Goal: Information Seeking & Learning: Find specific fact

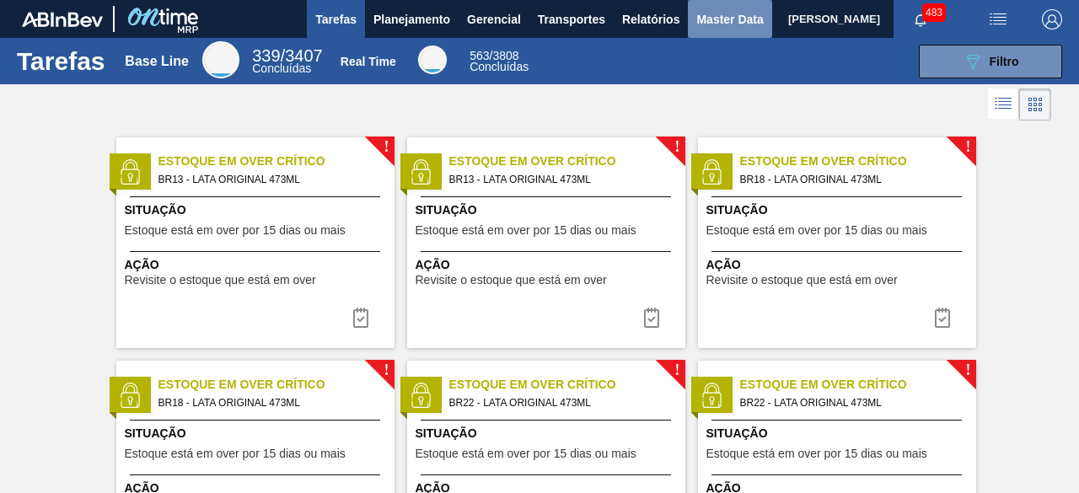
click at [700, 29] on span "Master Data" at bounding box center [729, 19] width 67 height 20
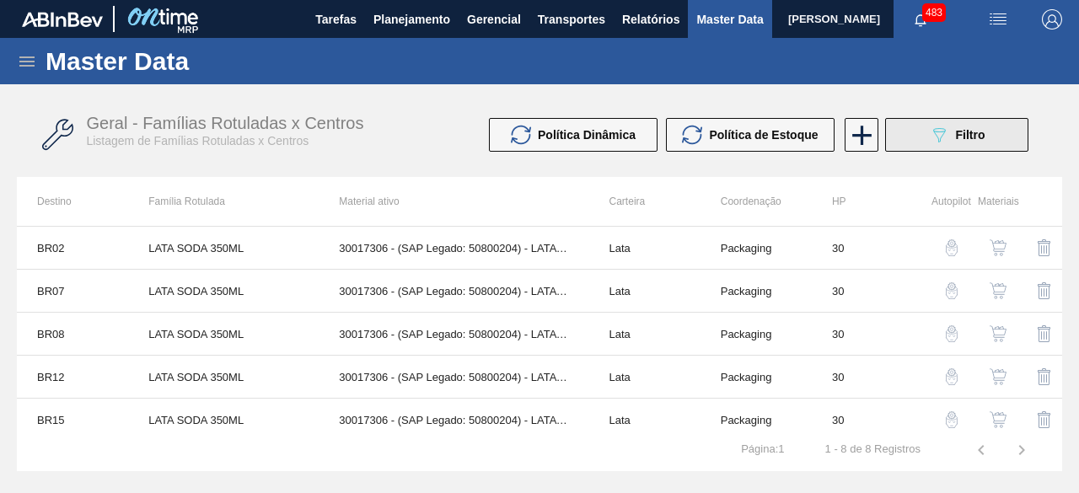
click at [921, 142] on button "089F7B8B-B2A5-4AFE-B5C0-19BA573D28AC Filtro" at bounding box center [956, 135] width 143 height 34
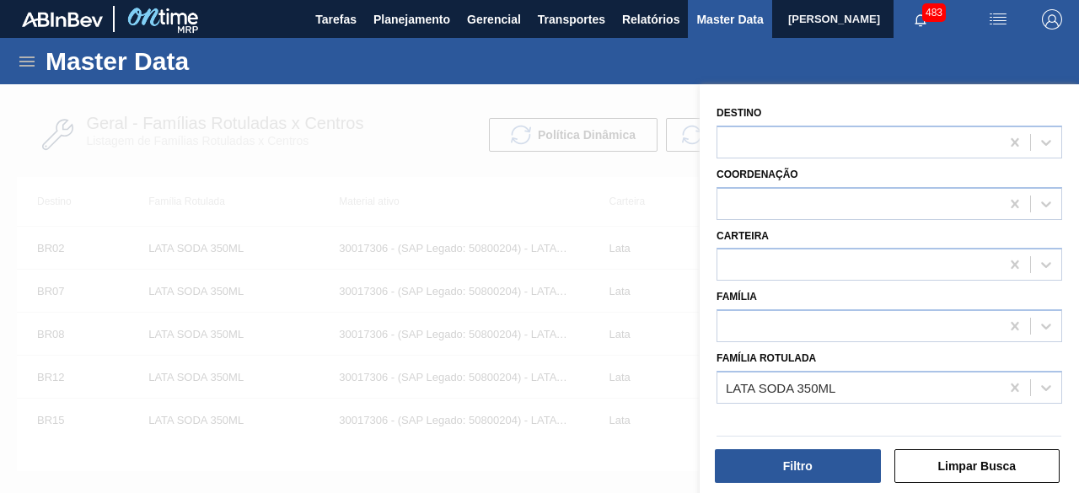
click at [263, 93] on div at bounding box center [539, 330] width 1079 height 493
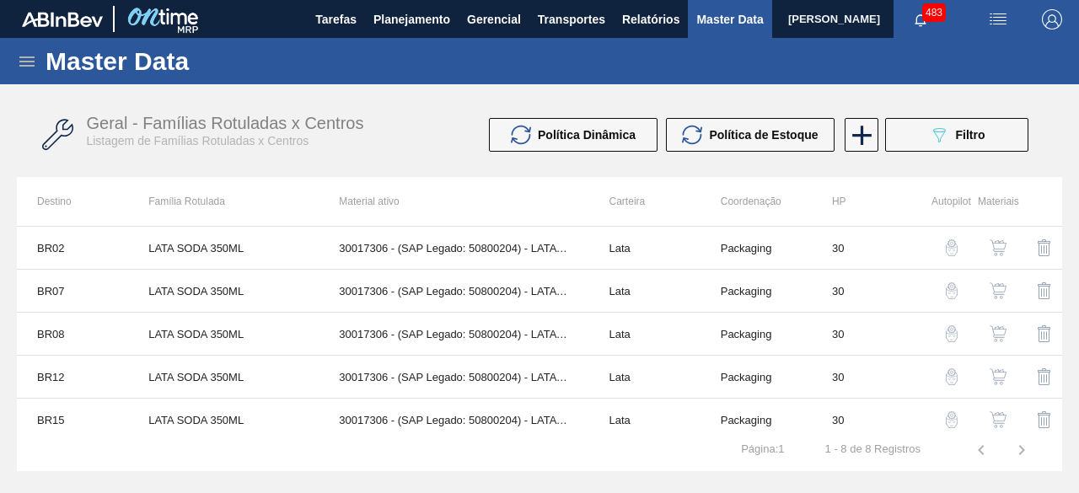
click at [28, 57] on icon at bounding box center [26, 61] width 15 height 10
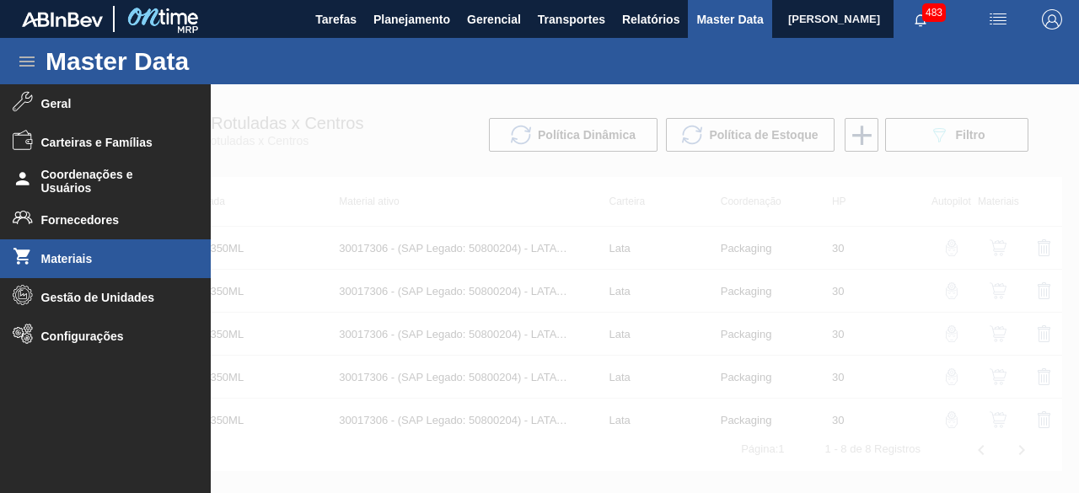
click at [79, 266] on li "Materiais" at bounding box center [105, 258] width 211 height 39
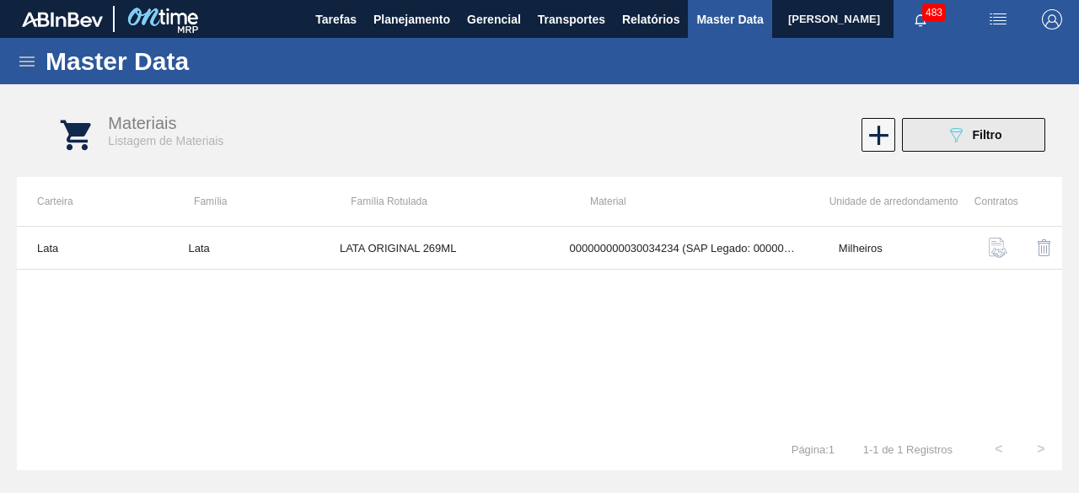
click at [944, 126] on button "089F7B8B-B2A5-4AFE-B5C0-19BA573D28AC Filtro" at bounding box center [973, 135] width 143 height 34
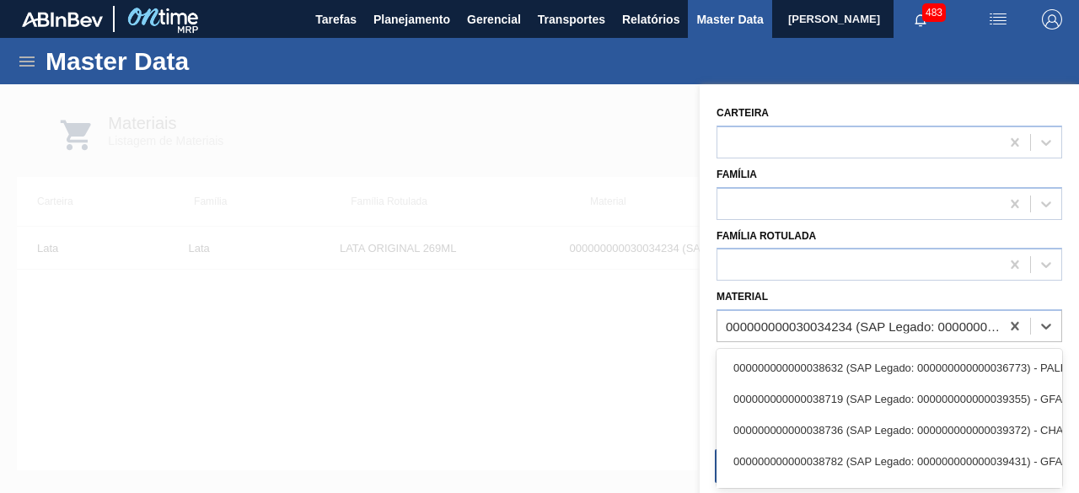
click at [845, 332] on div "000000000030034234 (SAP Legado: 000000000050847076) - LATA AL ORIGINAL 269ML BR…" at bounding box center [864, 327] width 276 height 14
paste input "30017996"
type input "30017996"
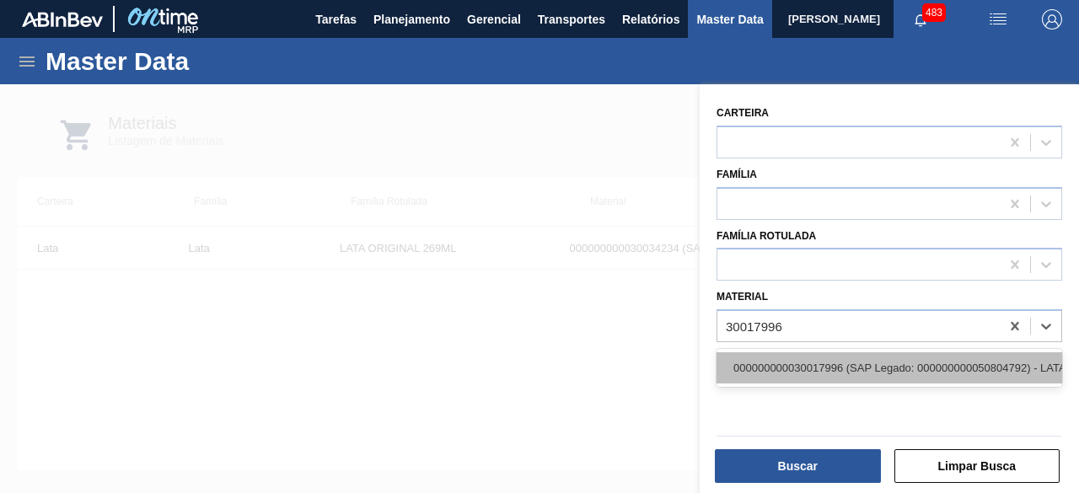
click at [845, 374] on div "000000000030017996 (SAP Legado: 000000000050804792) - LATA AL 350ML BC DM SLK 4…" at bounding box center [890, 367] width 346 height 31
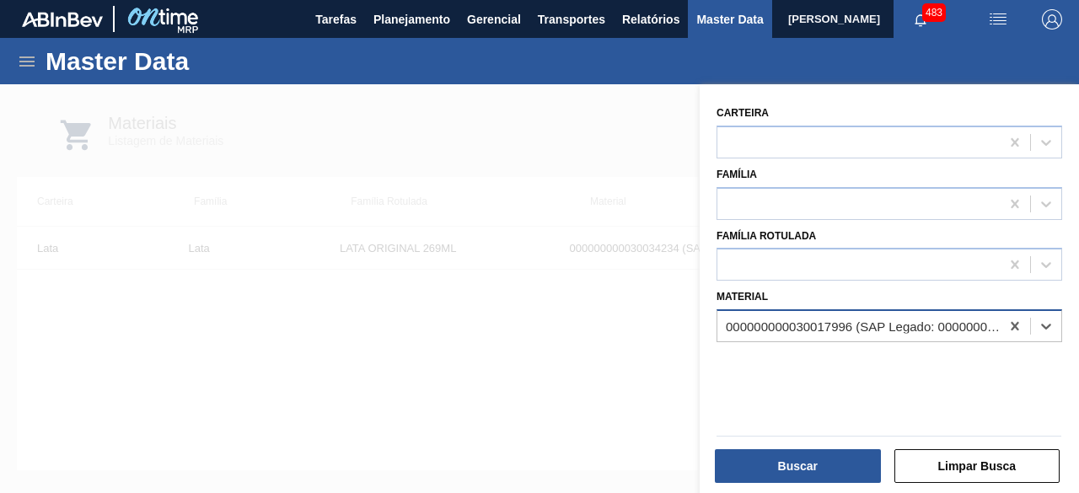
click at [828, 330] on div "000000000030017996 (SAP Legado: 000000000050804792) - LATA AL 350ML BC DM SLK 4…" at bounding box center [864, 327] width 276 height 14
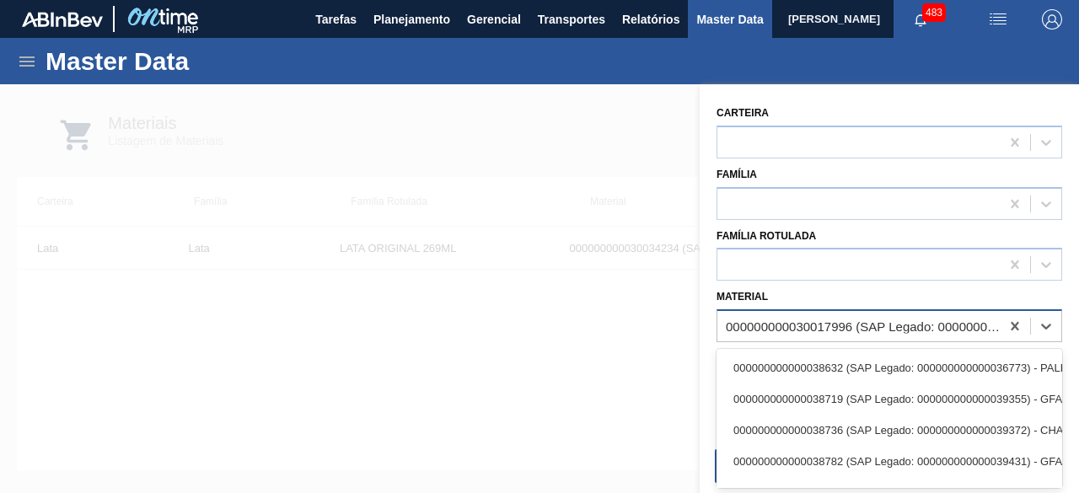
paste input "30017996"
type input "30017996"
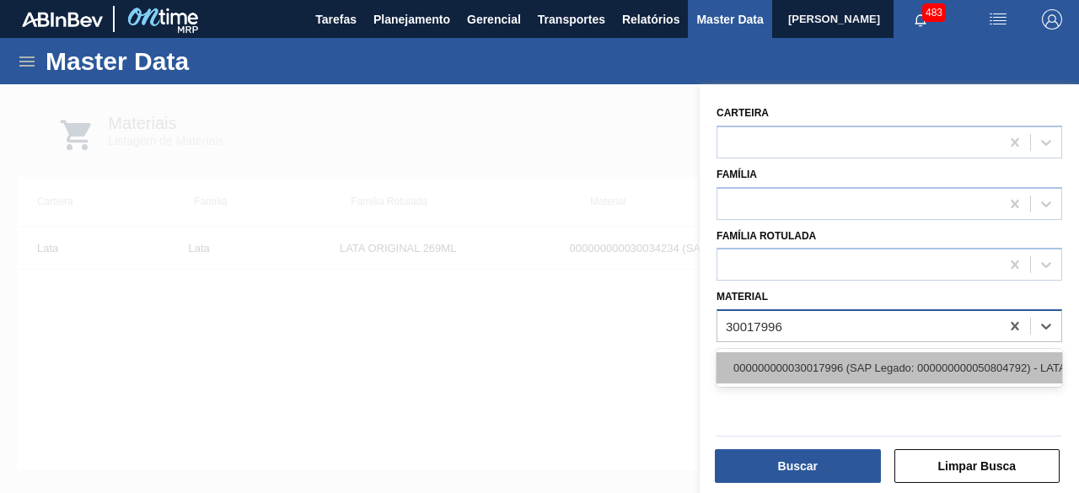
click at [831, 360] on div "000000000030017996 (SAP Legado: 000000000050804792) - LATA AL 350ML BC DM SLK 4…" at bounding box center [890, 367] width 346 height 31
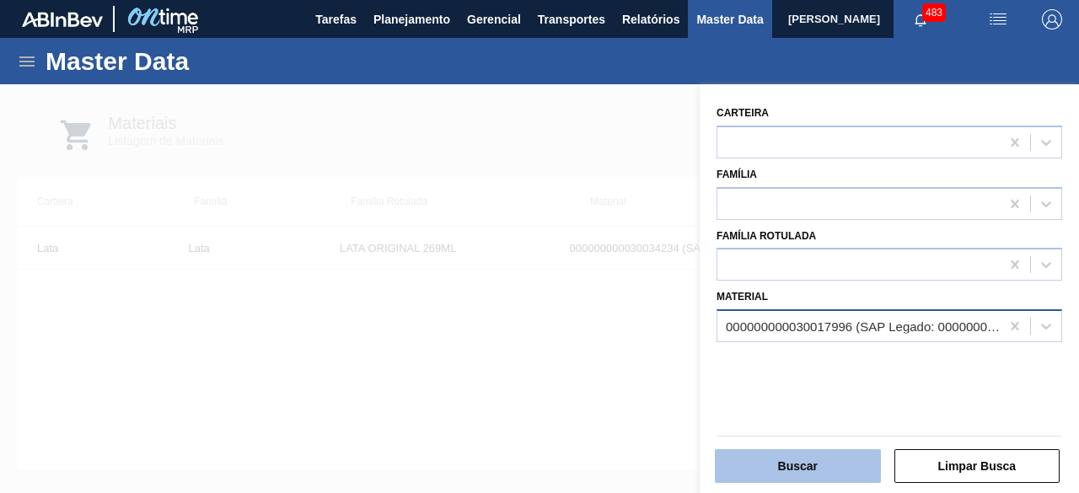
click at [796, 459] on button "Buscar" at bounding box center [798, 466] width 166 height 34
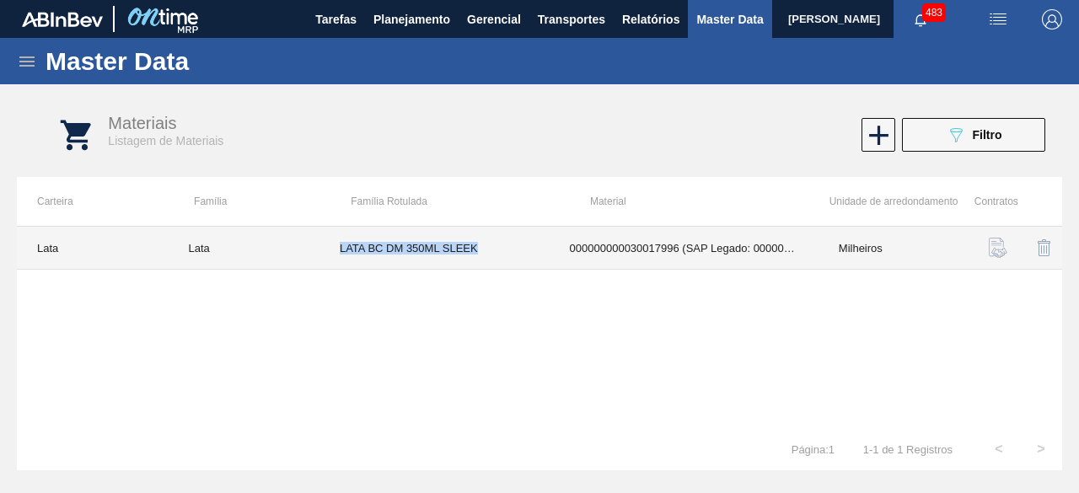
drag, startPoint x: 337, startPoint y: 247, endPoint x: 485, endPoint y: 245, distance: 147.5
click at [485, 245] on td "LATA BC DM 350ML SLEEK" at bounding box center [435, 248] width 230 height 43
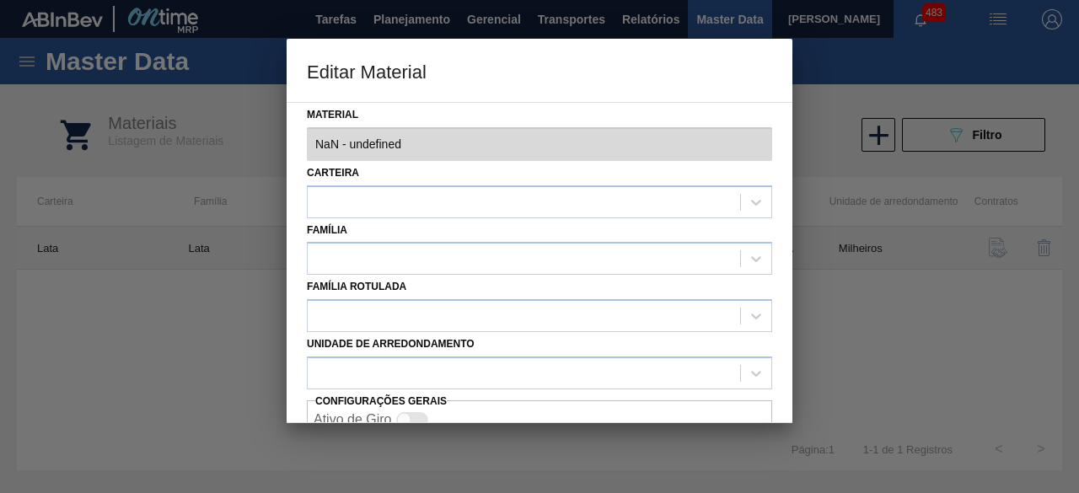
type input "30017996 - 000000000030017996 (SAP Legado: 000000000050804792) - LATA AL 350ML …"
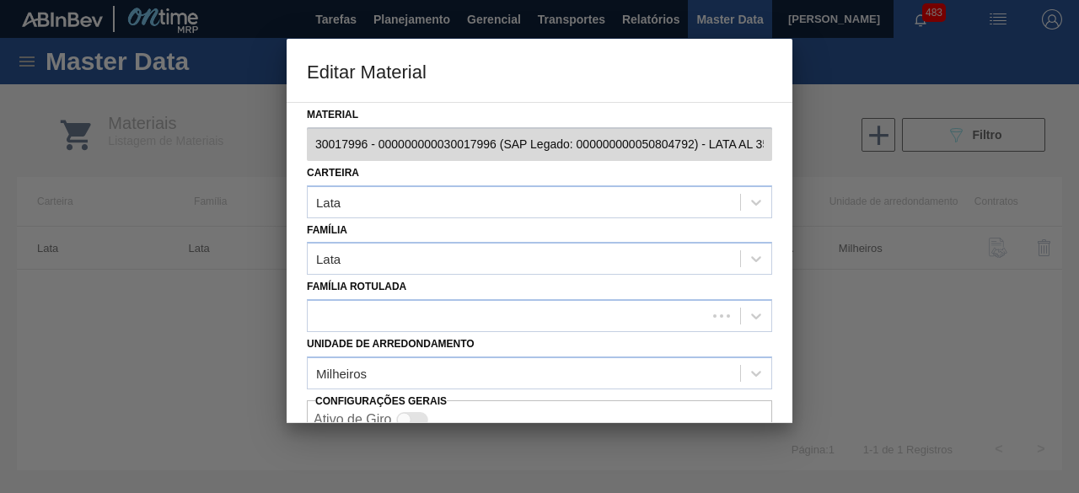
scroll to position [71, 0]
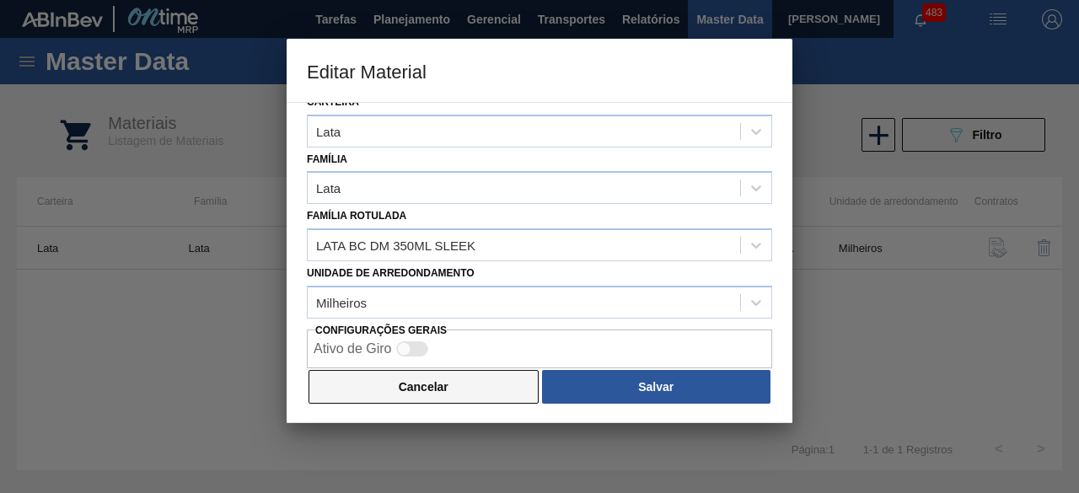
click at [500, 395] on button "Cancelar" at bounding box center [424, 387] width 230 height 34
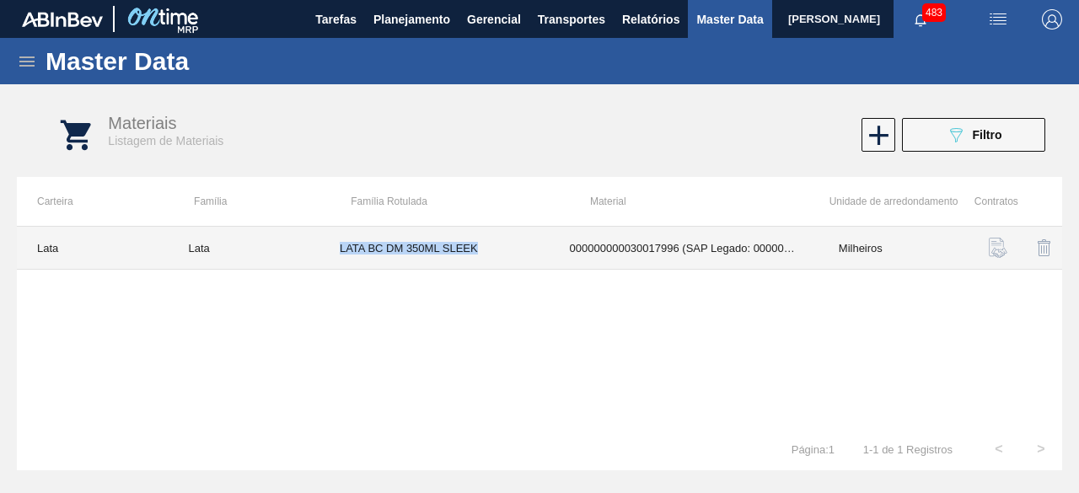
copy td "LATA BC DM 350ML SLEEK"
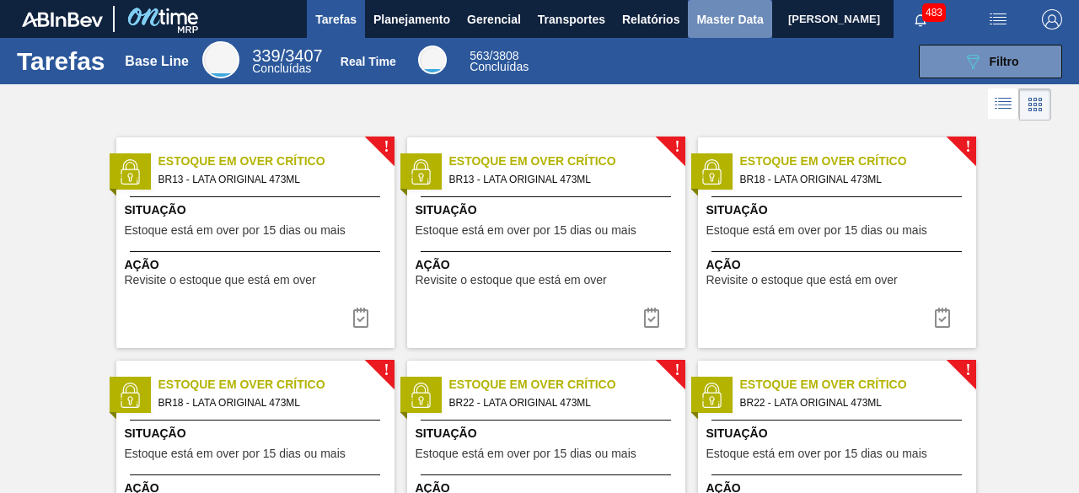
click at [719, 19] on span "Master Data" at bounding box center [729, 19] width 67 height 20
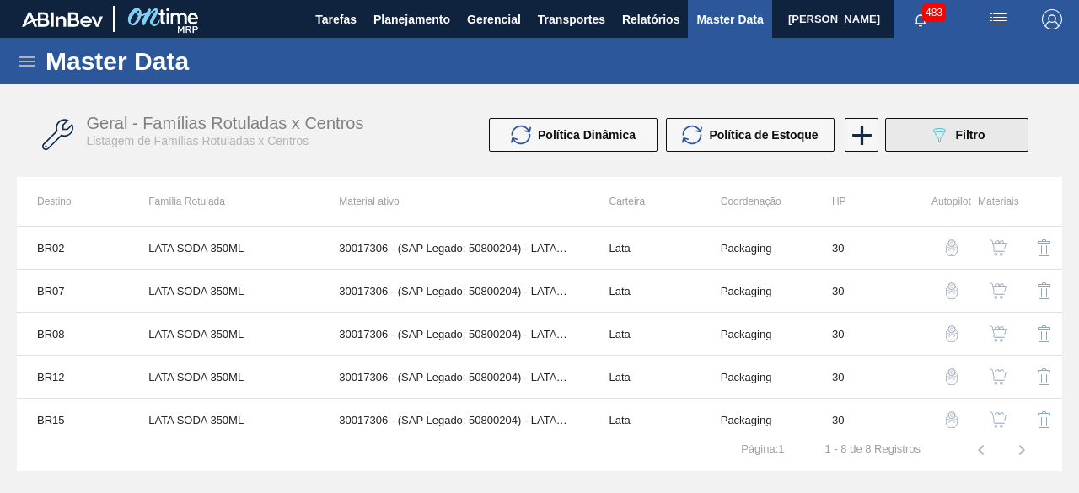
click at [970, 134] on span "Filtro" at bounding box center [971, 134] width 30 height 13
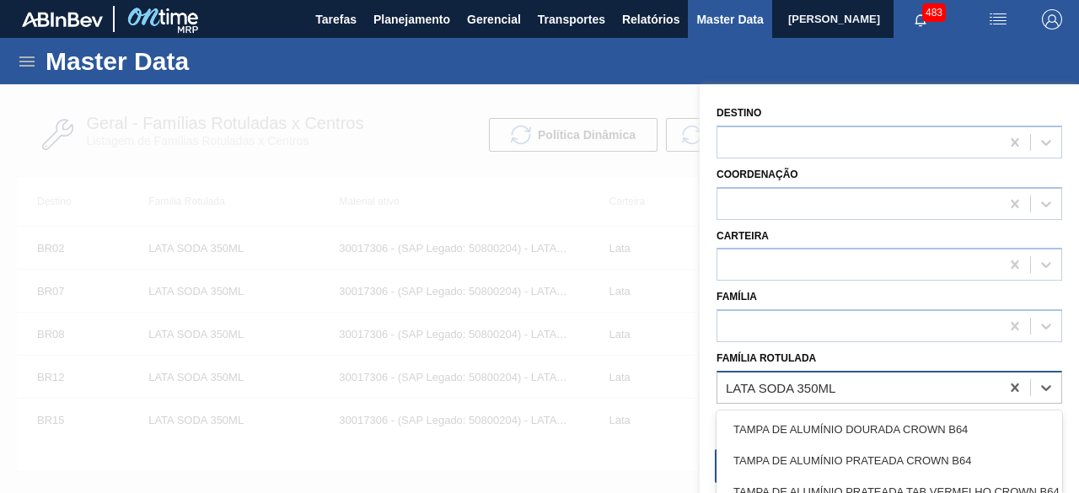
click at [830, 398] on div "LATA SODA 350ML" at bounding box center [858, 387] width 282 height 24
paste Rotulada "LATA BC DM 350ML SLEEK"
type Rotulada "LATA BC DM 350ML SLEEK"
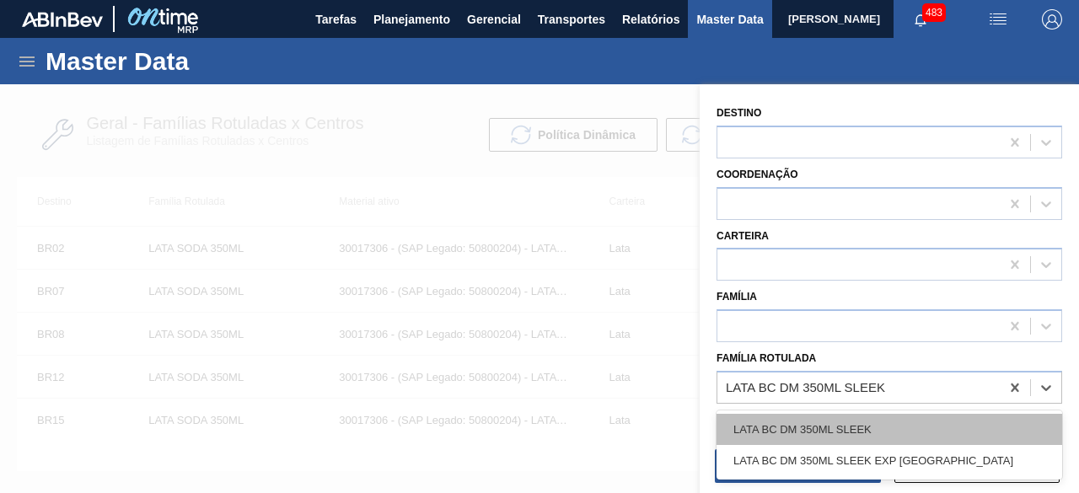
click at [838, 427] on div "LATA BC DM 350ML SLEEK" at bounding box center [890, 429] width 346 height 31
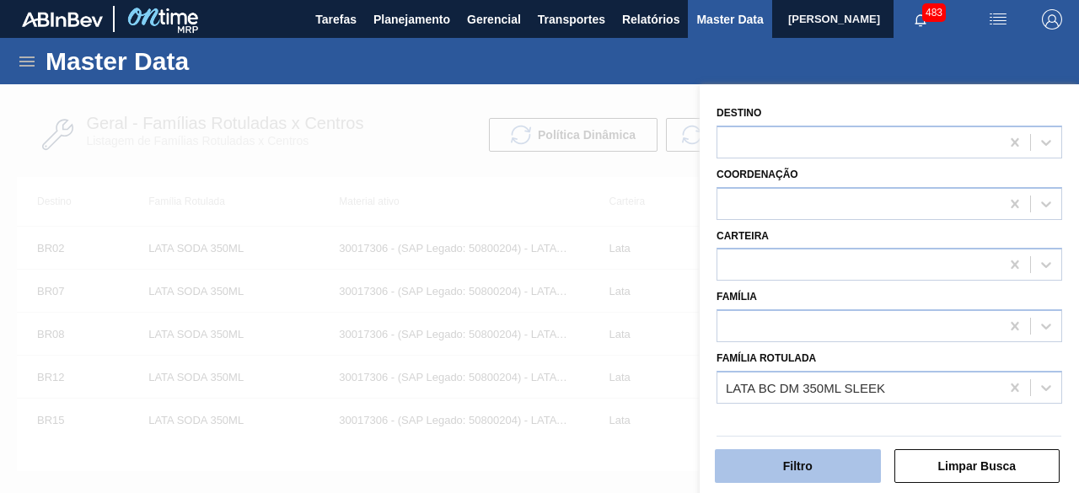
click at [841, 464] on button "Filtro" at bounding box center [798, 466] width 166 height 34
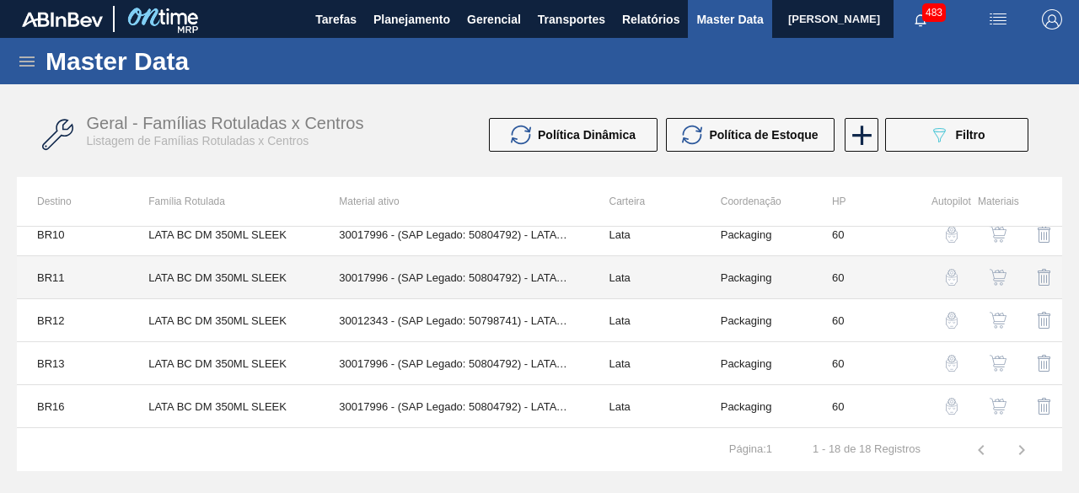
scroll to position [266, 0]
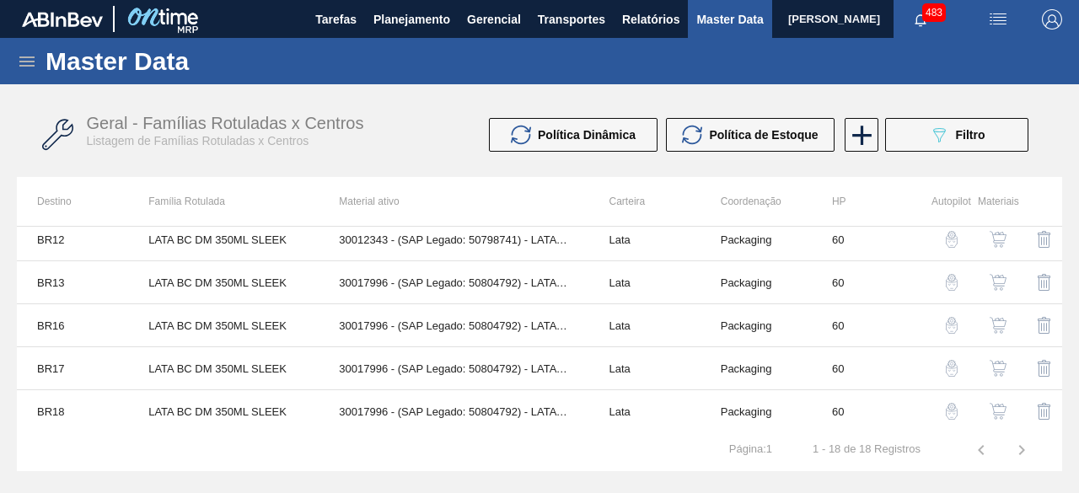
click at [997, 410] on img "button" at bounding box center [998, 411] width 17 height 17
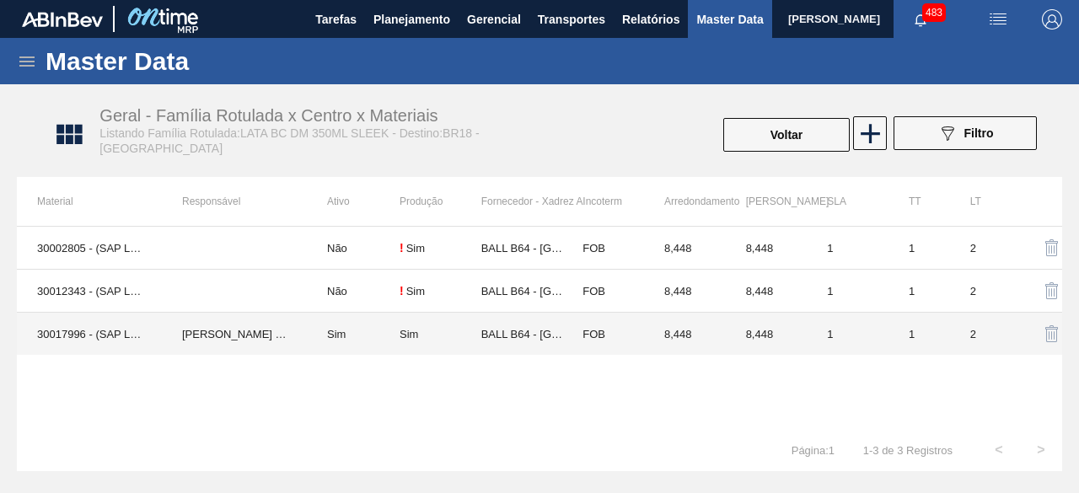
click at [115, 335] on td "30017996 - (SAP Legado: 50804792) - LATA AL 350ML BC DM SLK 429 BRILHO" at bounding box center [89, 334] width 145 height 43
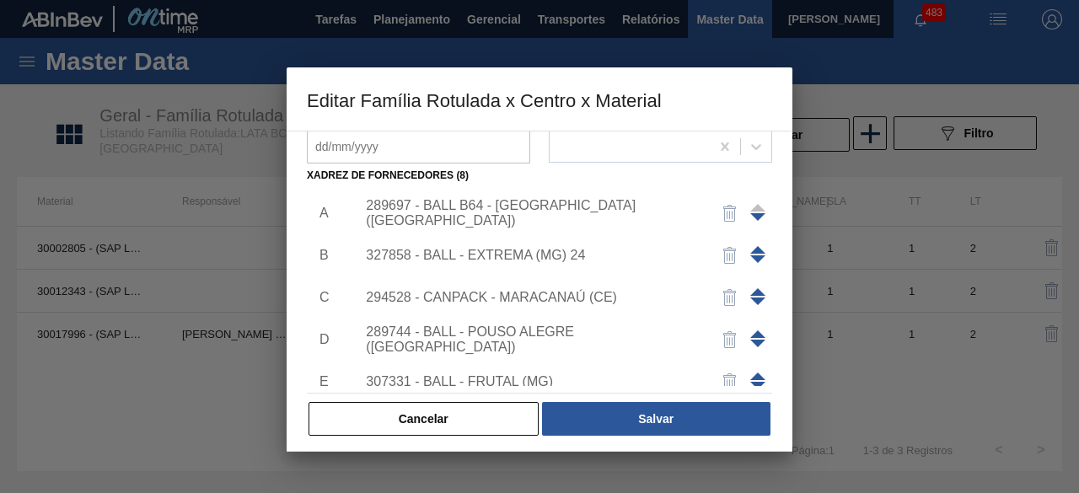
scroll to position [260, 0]
drag, startPoint x: 366, startPoint y: 340, endPoint x: 408, endPoint y: 340, distance: 42.2
click at [408, 340] on div "289744 - BALL - POUSO ALEGRE ([GEOGRAPHIC_DATA])" at bounding box center [531, 339] width 330 height 30
